Goal: Use online tool/utility: Utilize a website feature to perform a specific function

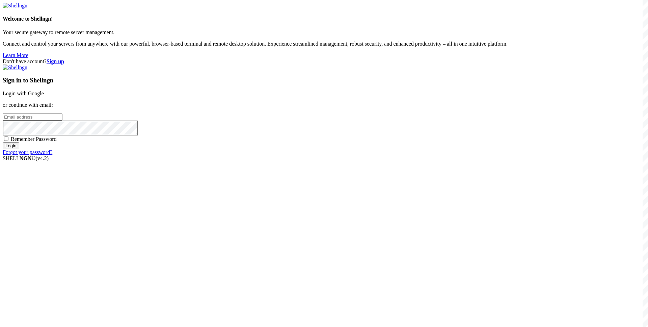
click at [62, 121] on input "email" at bounding box center [33, 116] width 60 height 7
paste input "[EMAIL_ADDRESS][DOMAIN_NAME]"
type input "[EMAIL_ADDRESS][DOMAIN_NAME]"
click at [57, 142] on span "Remember Password" at bounding box center [34, 139] width 46 height 6
click at [8, 141] on input "Remember Password" at bounding box center [6, 138] width 4 height 4
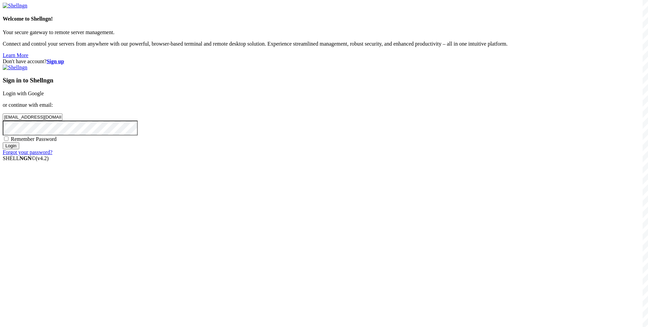
checkbox input "true"
click at [19, 149] on input "Login" at bounding box center [11, 145] width 17 height 7
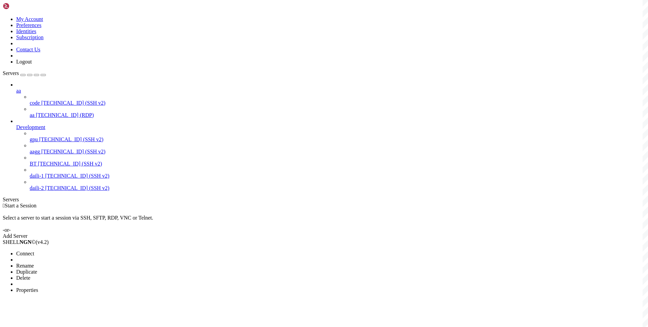
click at [34, 251] on span "Connect" at bounding box center [25, 254] width 18 height 6
